Goal: Transaction & Acquisition: Book appointment/travel/reservation

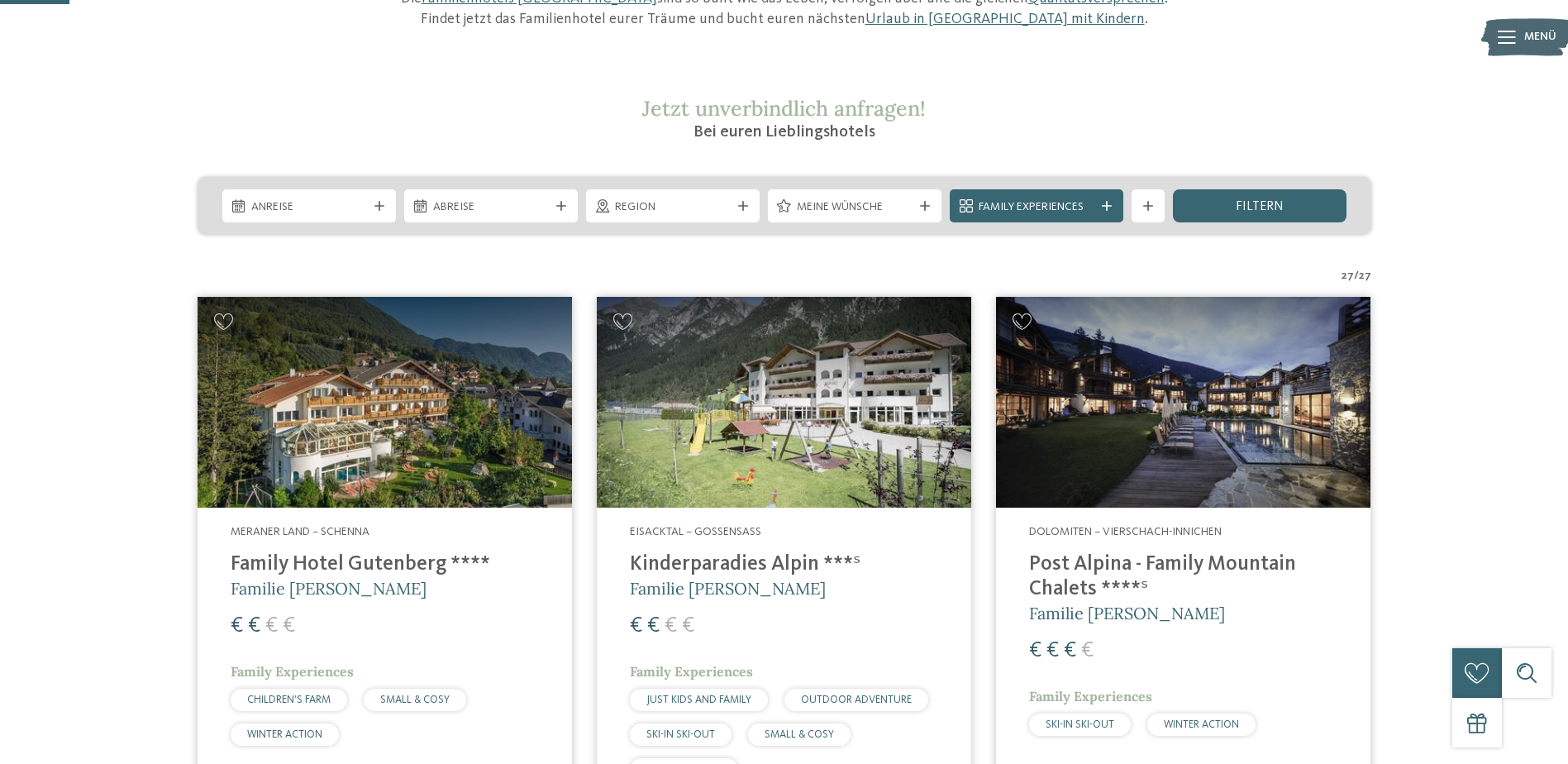
scroll to position [3683, 0]
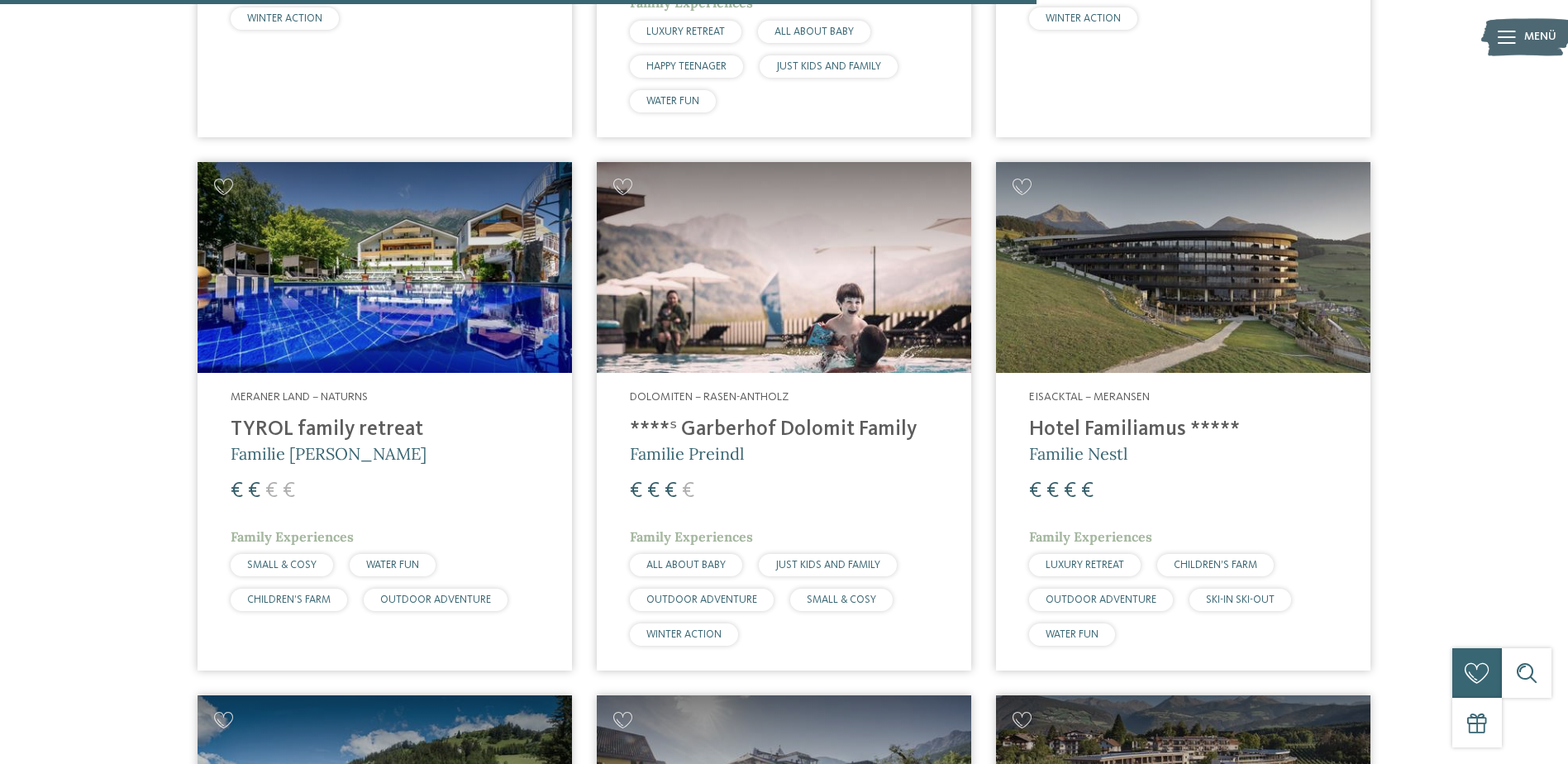
click at [776, 417] on h4 "****ˢ Garberhof Dolomit Family" at bounding box center [784, 430] width 309 height 25
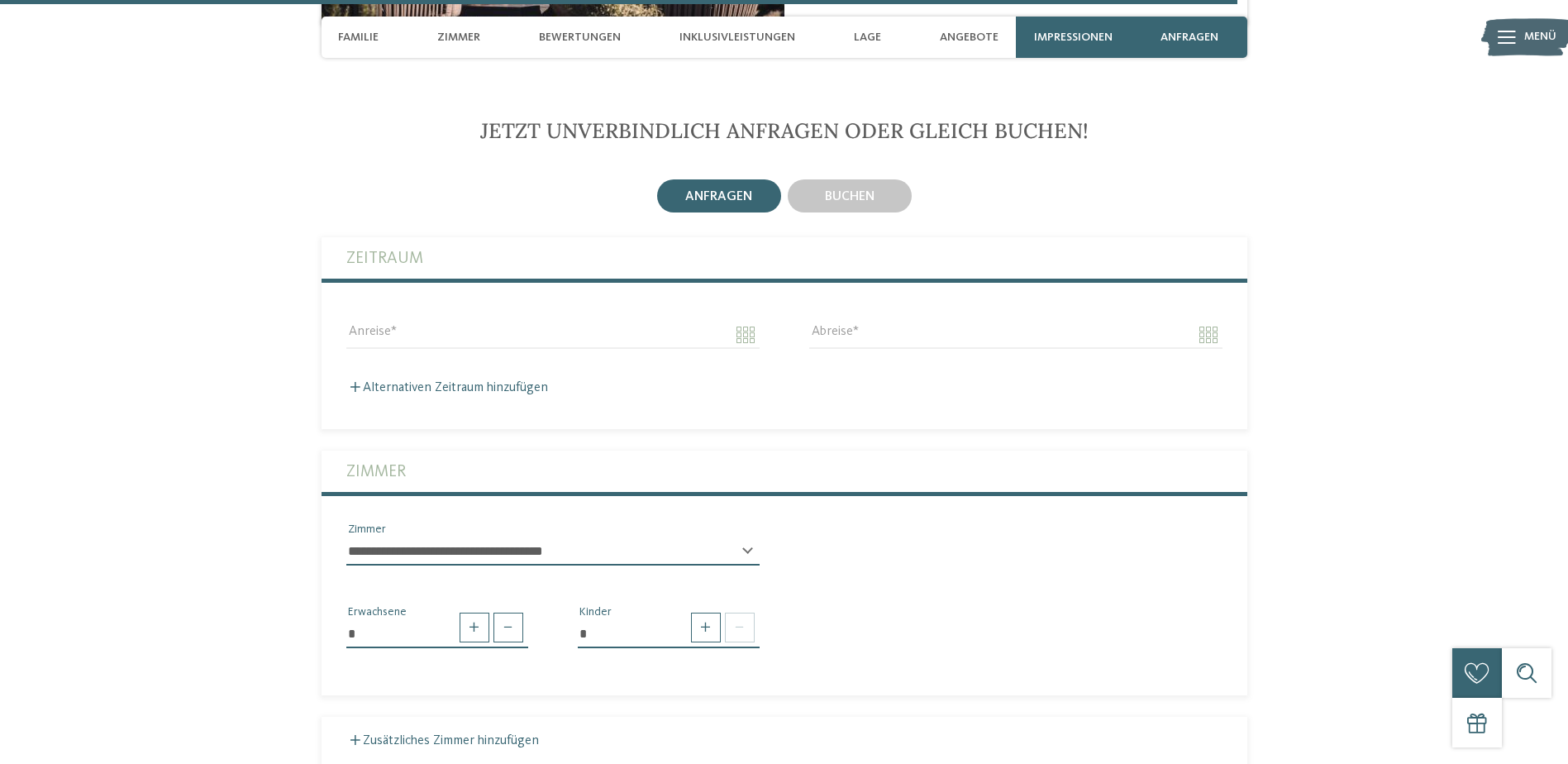
scroll to position [5372, 0]
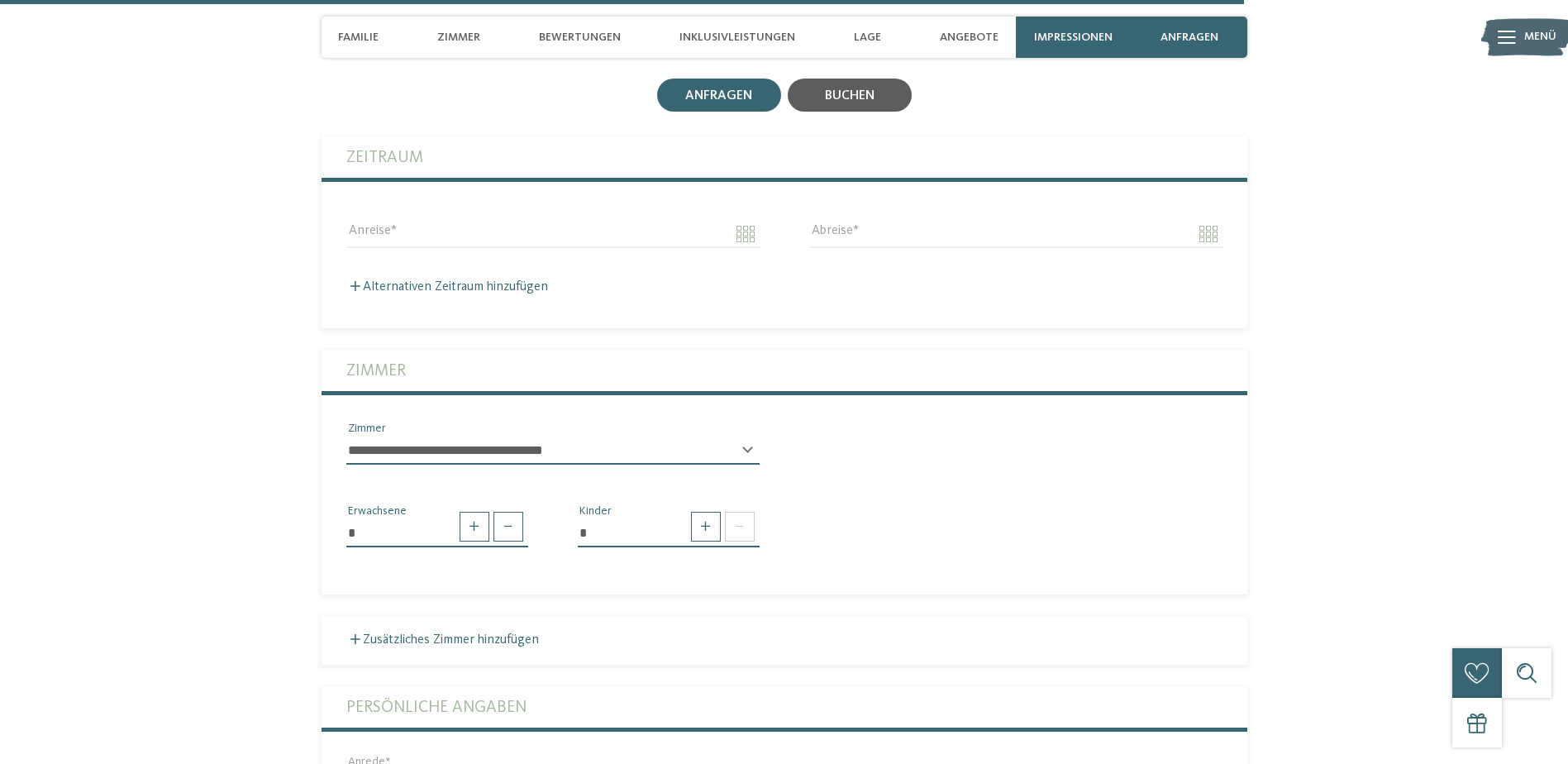
click at [846, 88] on div "buchen" at bounding box center [850, 94] width 124 height 33
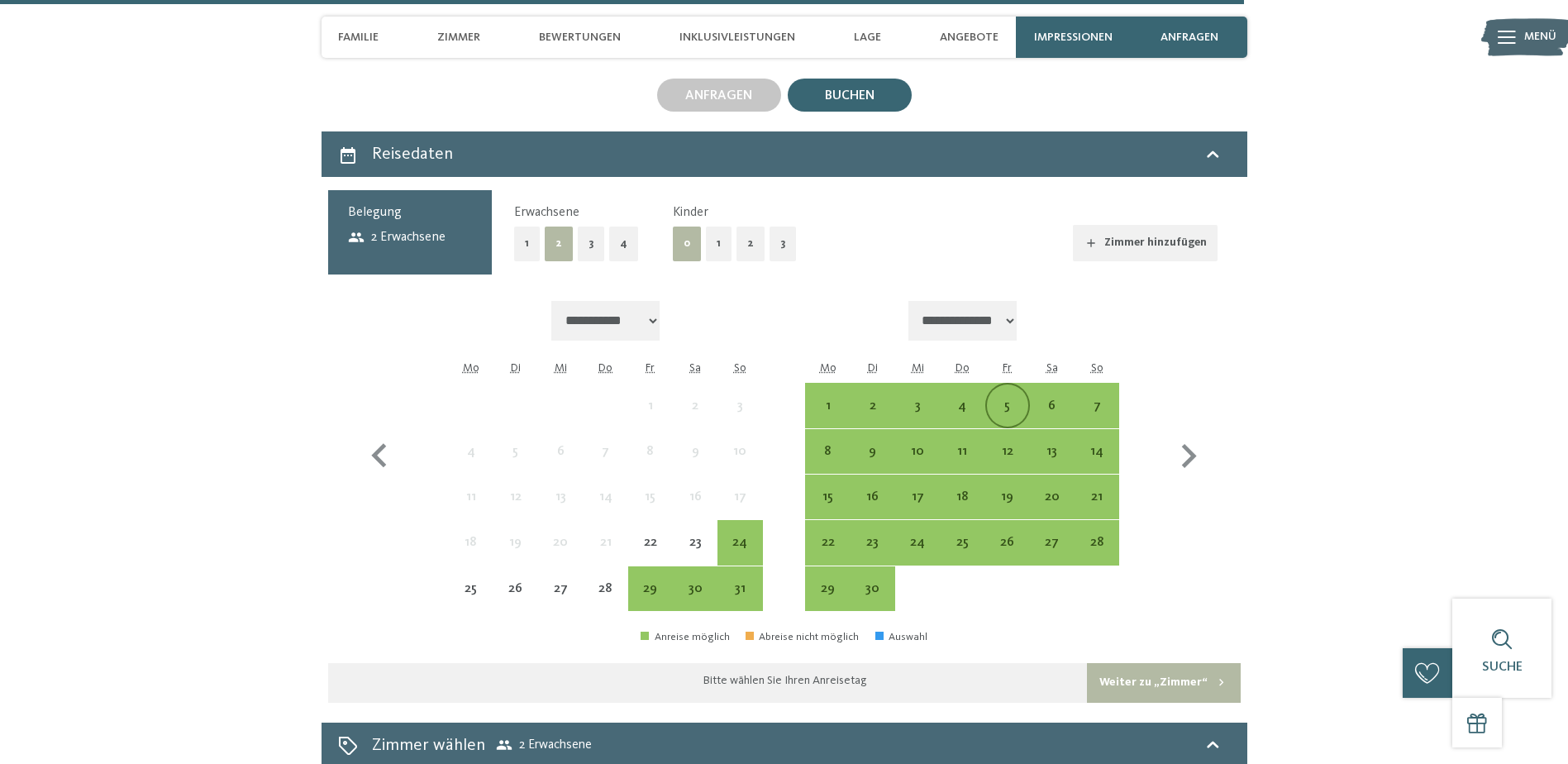
click at [1010, 384] on div "5" at bounding box center [1007, 404] width 41 height 41
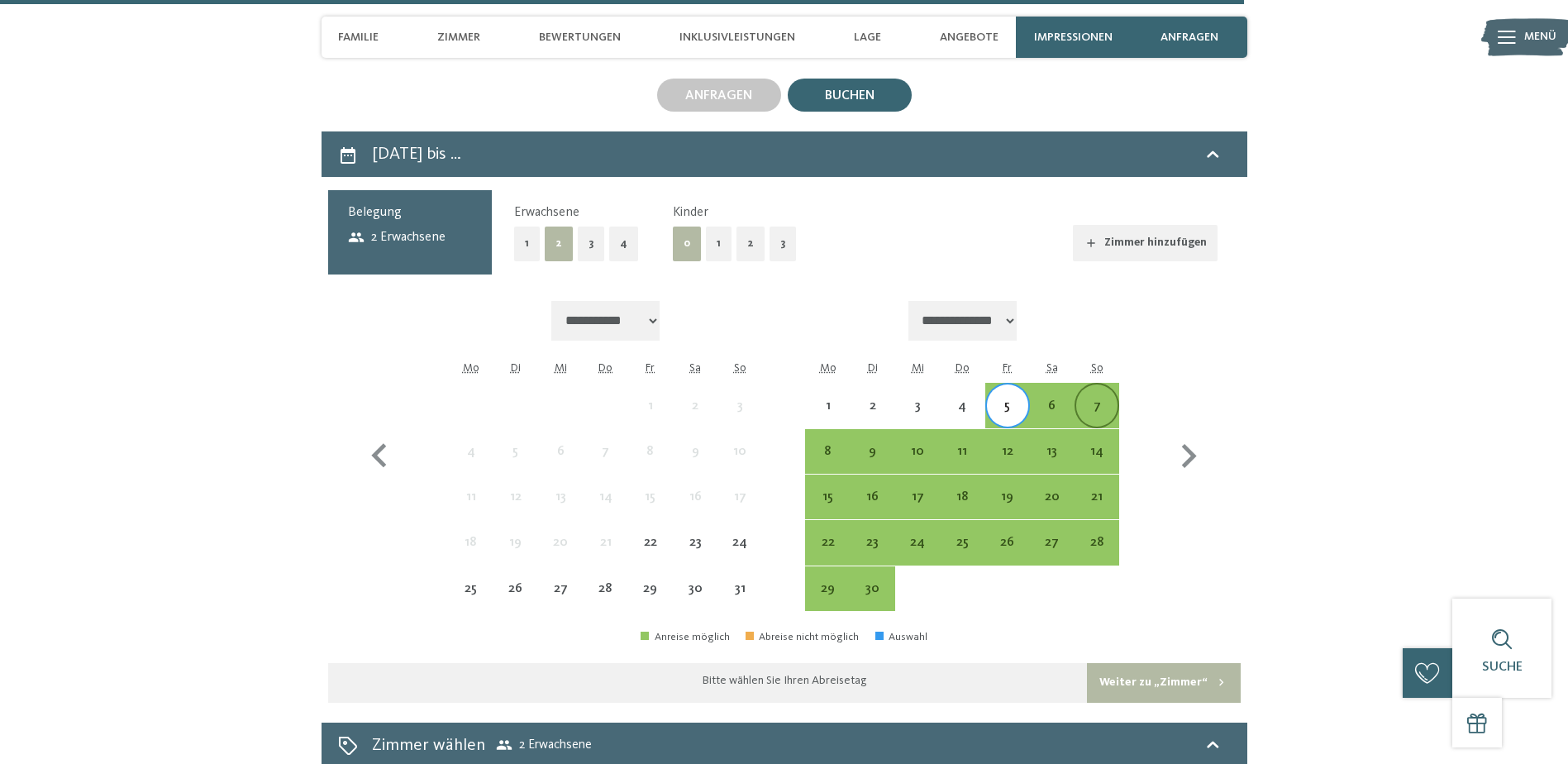
click at [1091, 399] on div "7" at bounding box center [1096, 419] width 41 height 41
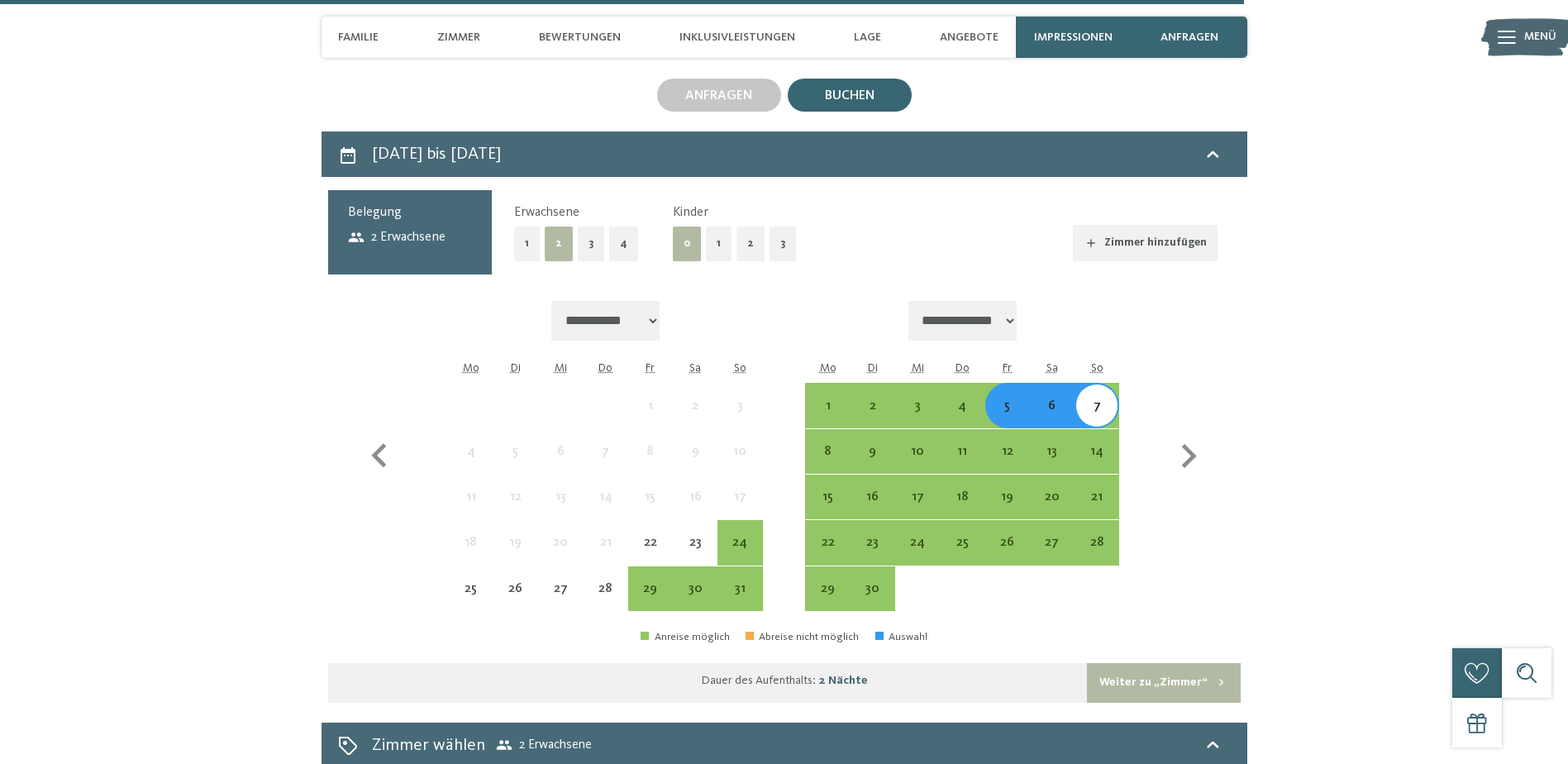
click at [740, 227] on button "2" at bounding box center [750, 244] width 28 height 34
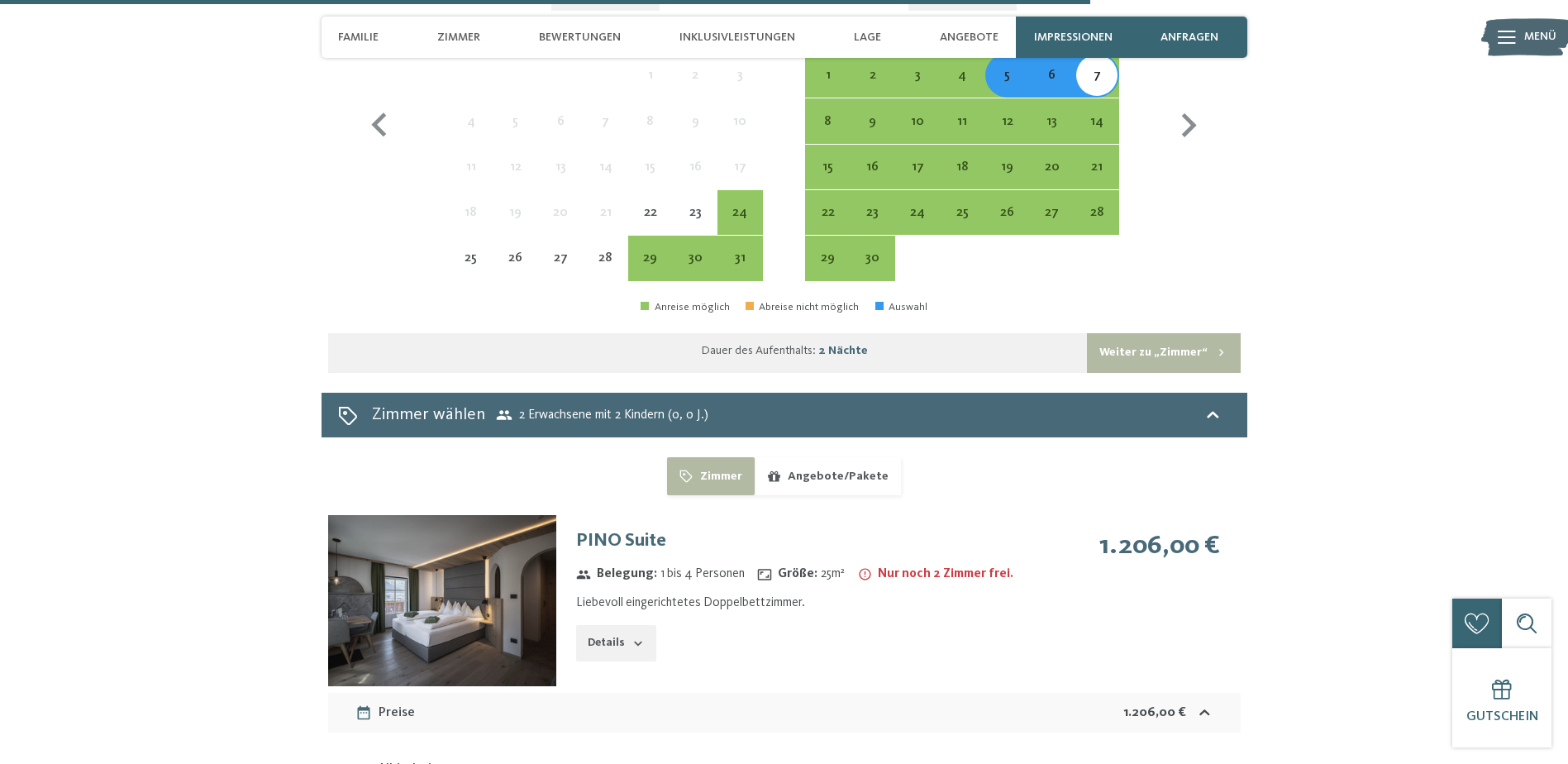
click at [1197, 337] on button "Weiter zu „Zimmer“" at bounding box center [1163, 353] width 152 height 40
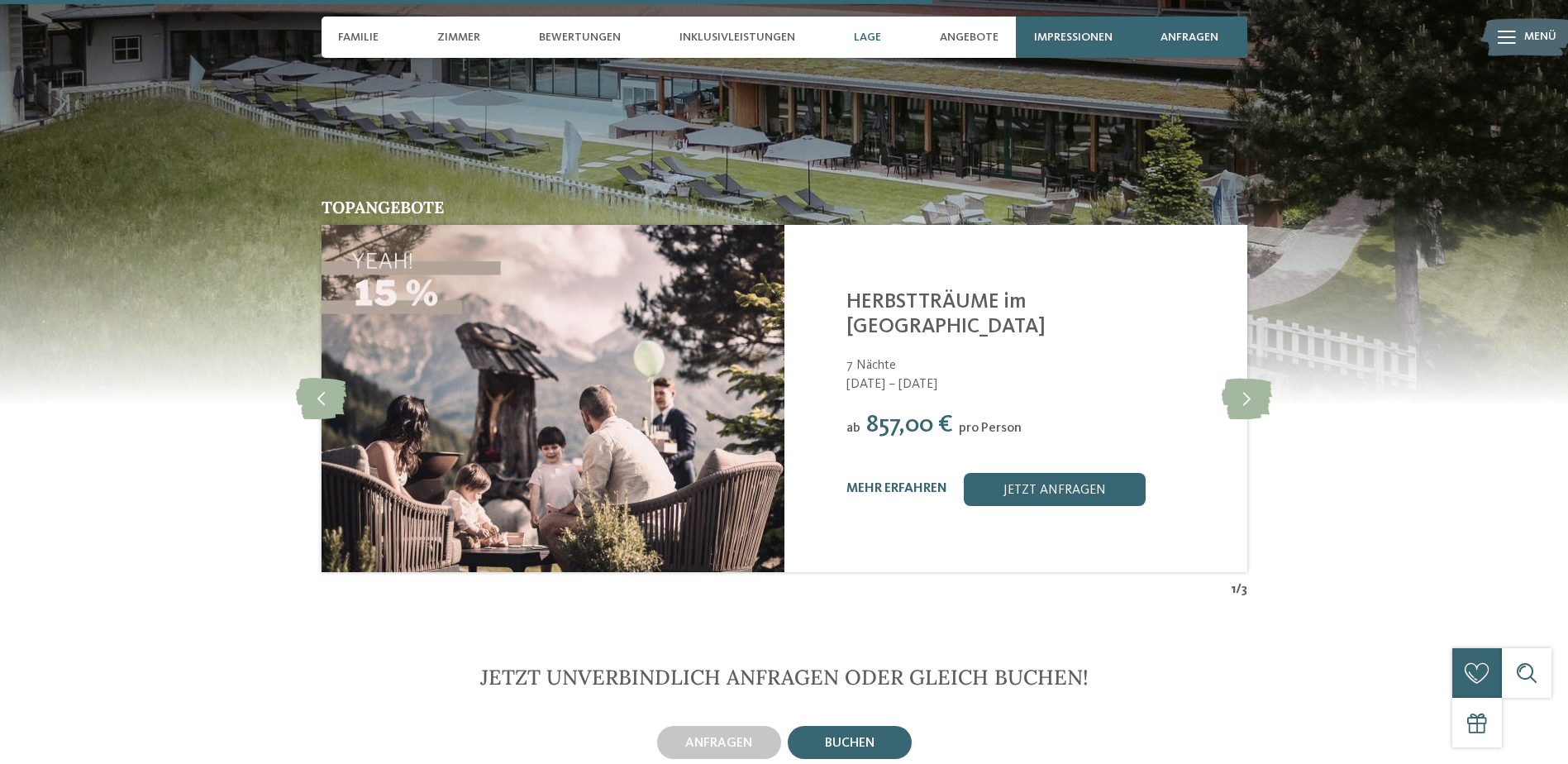
scroll to position [4577, 0]
